Goal: Task Accomplishment & Management: Use online tool/utility

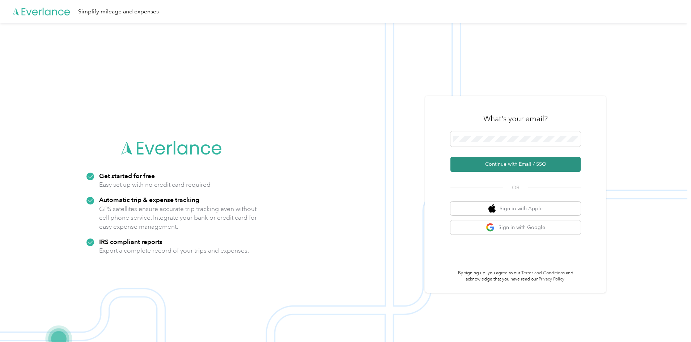
click at [491, 165] on button "Continue with Email / SSO" at bounding box center [516, 164] width 130 height 15
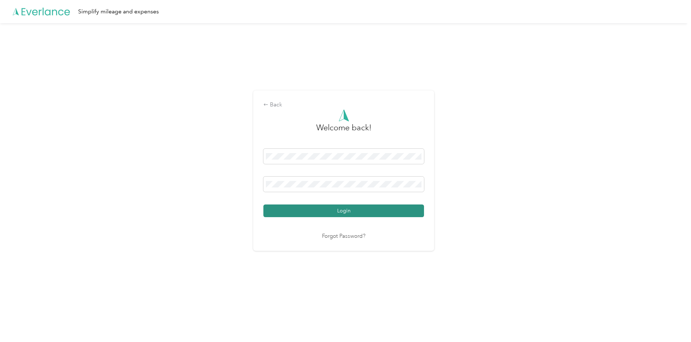
click at [296, 208] on button "Login" at bounding box center [343, 210] width 161 height 13
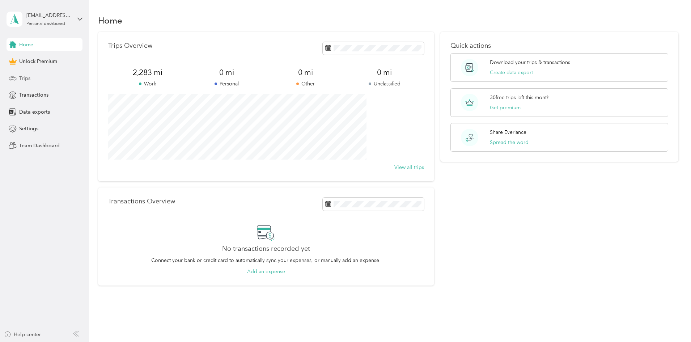
click at [20, 77] on span "Trips" at bounding box center [24, 79] width 11 height 8
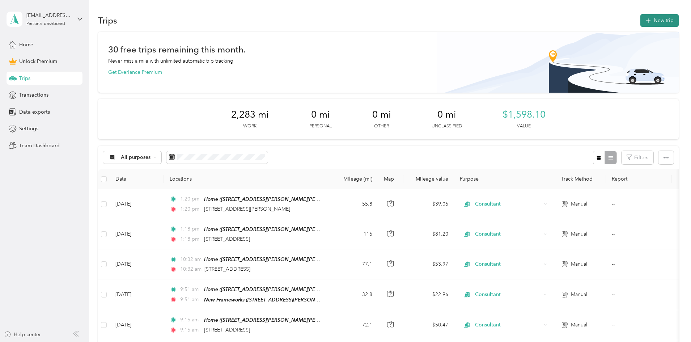
click at [641, 18] on button "New trip" at bounding box center [660, 20] width 38 height 13
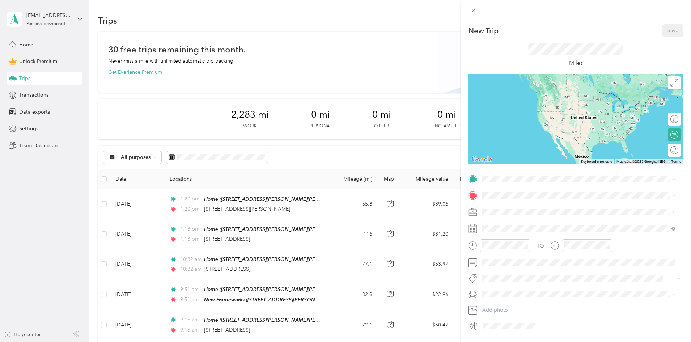
click at [528, 214] on span "[STREET_ADDRESS][PERSON_NAME][PERSON_NAME]" at bounding box center [559, 216] width 126 height 6
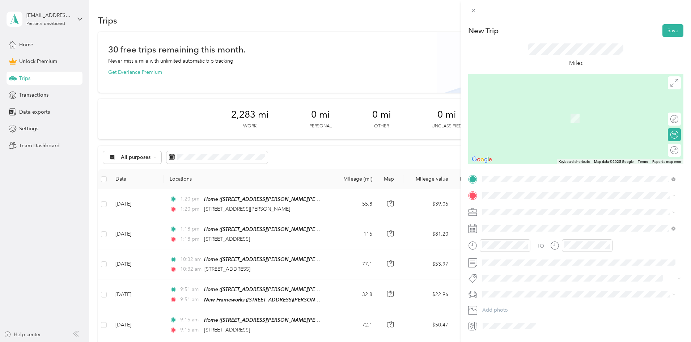
click at [519, 254] on span "[GEOGRAPHIC_DATA][US_STATE], [GEOGRAPHIC_DATA]" at bounding box center [563, 251] width 134 height 7
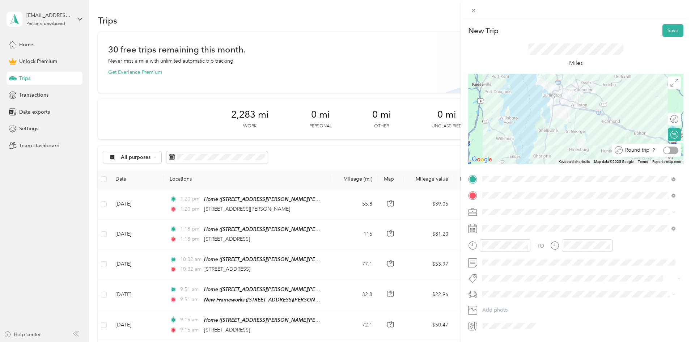
click at [668, 149] on div at bounding box center [670, 151] width 15 height 8
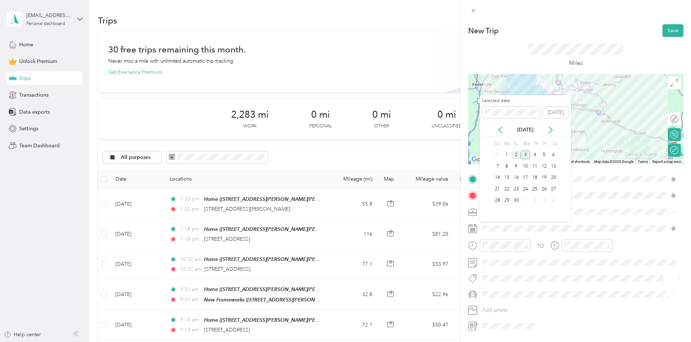
click at [517, 155] on div "2" at bounding box center [516, 155] width 9 height 9
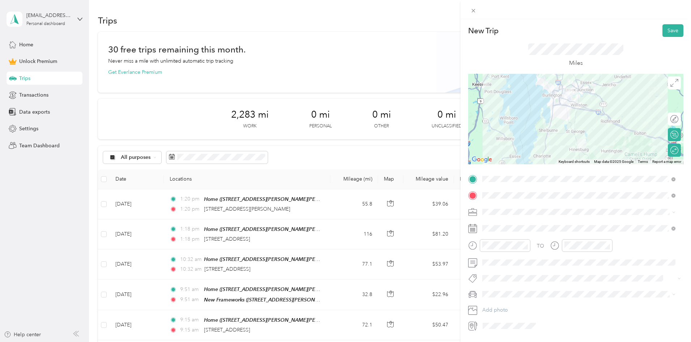
click at [674, 211] on icon at bounding box center [673, 212] width 3 height 3
click at [508, 248] on span "Consultant" at bounding box center [497, 250] width 24 height 6
click at [668, 28] on button "Save" at bounding box center [673, 30] width 21 height 13
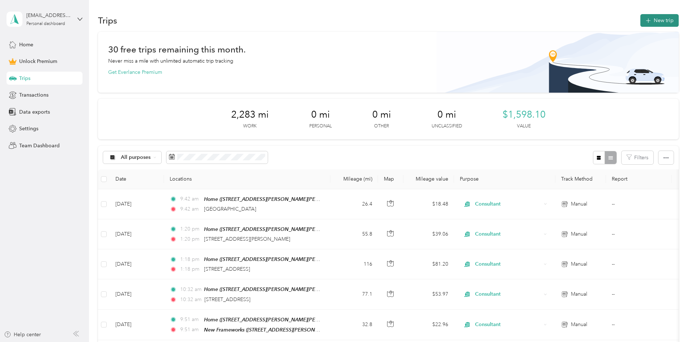
click at [641, 20] on button "New trip" at bounding box center [660, 20] width 38 height 13
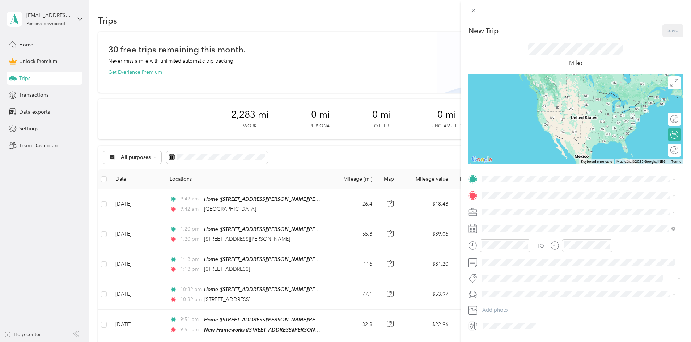
click at [511, 213] on span "[STREET_ADDRESS][PERSON_NAME][PERSON_NAME]" at bounding box center [559, 216] width 126 height 6
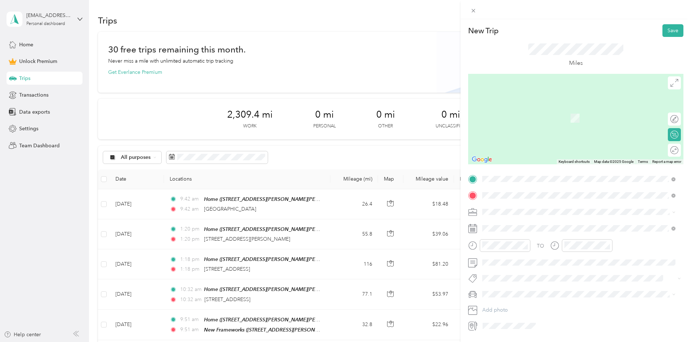
click at [517, 221] on span "[STREET_ADDRESS][US_STATE]" at bounding box center [532, 221] width 72 height 7
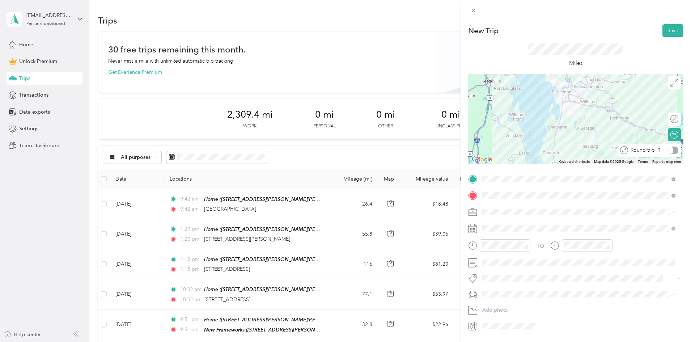
click at [669, 152] on div at bounding box center [674, 151] width 10 height 8
click at [503, 248] on span "Consultant" at bounding box center [497, 250] width 24 height 6
click at [666, 29] on button "Save" at bounding box center [673, 30] width 21 height 13
